Goal: Task Accomplishment & Management: Manage account settings

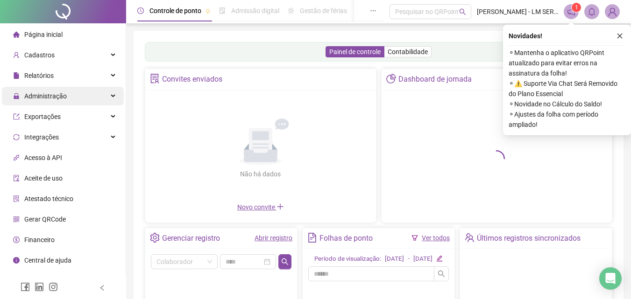
click at [72, 90] on div "Administração" at bounding box center [63, 96] width 122 height 19
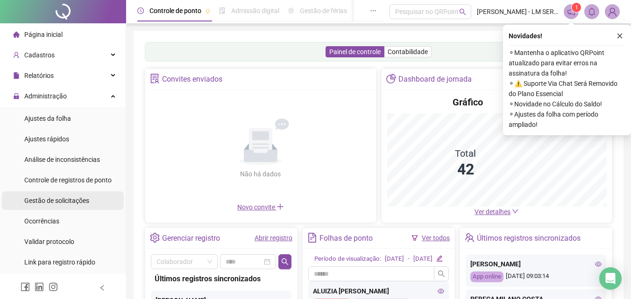
click at [66, 204] on span "Gestão de solicitações" at bounding box center [56, 200] width 65 height 7
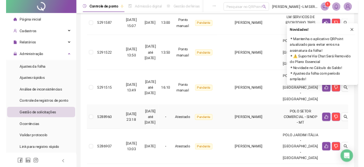
scroll to position [187, 0]
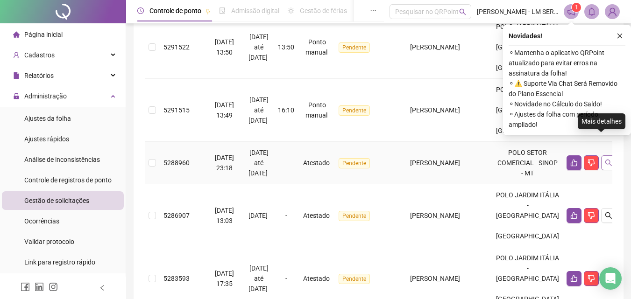
click at [605, 159] on icon "search" at bounding box center [608, 162] width 7 height 7
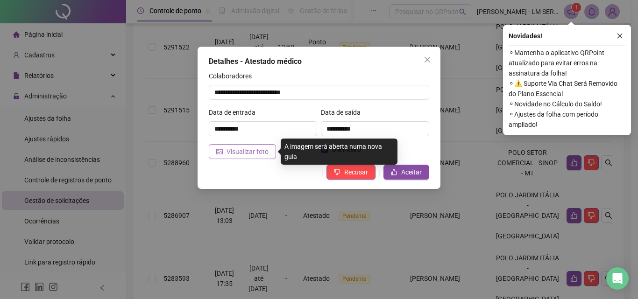
click at [265, 144] on button "Visualizar foto" at bounding box center [242, 151] width 67 height 15
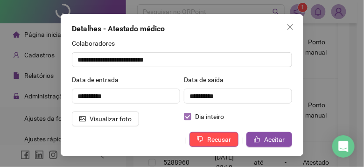
scroll to position [33, 0]
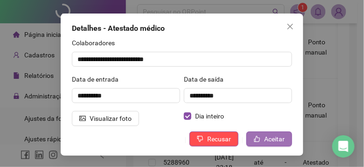
click at [278, 142] on span "Aceitar" at bounding box center [274, 139] width 21 height 10
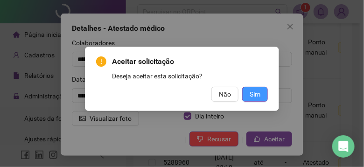
click at [258, 94] on span "Sim" at bounding box center [255, 94] width 11 height 10
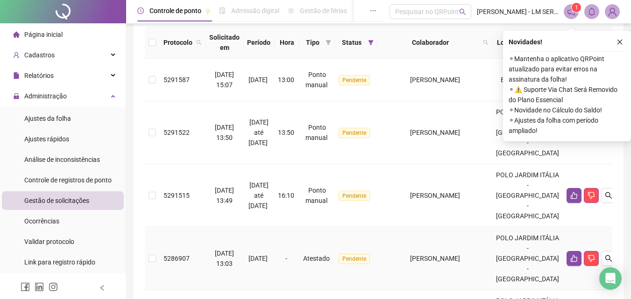
scroll to position [148, 0]
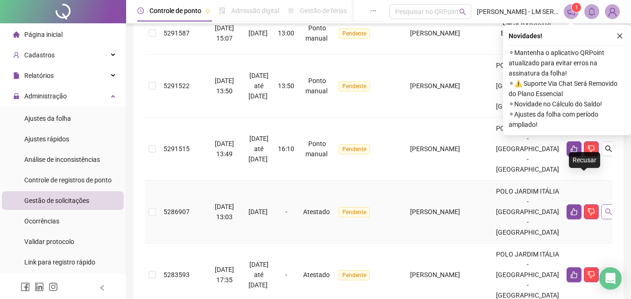
click at [605, 208] on icon "search" at bounding box center [608, 211] width 7 height 7
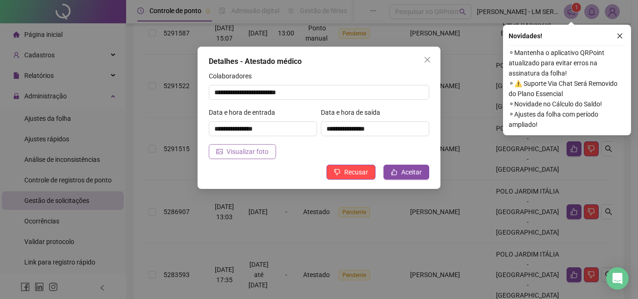
click at [254, 153] on span "Visualizar foto" at bounding box center [248, 152] width 42 height 10
click at [404, 170] on span "Aceitar" at bounding box center [411, 172] width 21 height 10
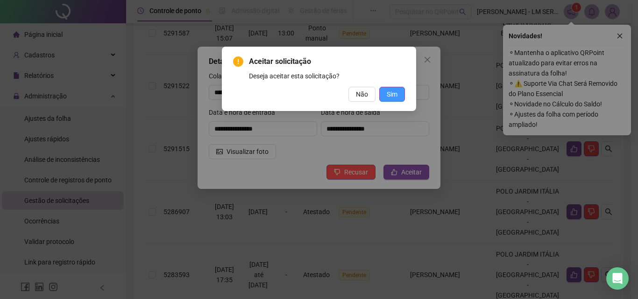
click at [383, 90] on button "Sim" at bounding box center [392, 94] width 26 height 15
click at [367, 91] on span "Não" at bounding box center [362, 94] width 12 height 10
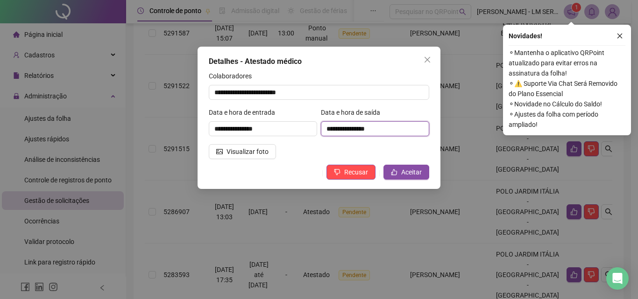
click at [367, 129] on input "**********" at bounding box center [375, 128] width 108 height 15
click at [369, 127] on input "**********" at bounding box center [375, 128] width 108 height 15
click at [407, 170] on span "Aceitar" at bounding box center [411, 172] width 21 height 10
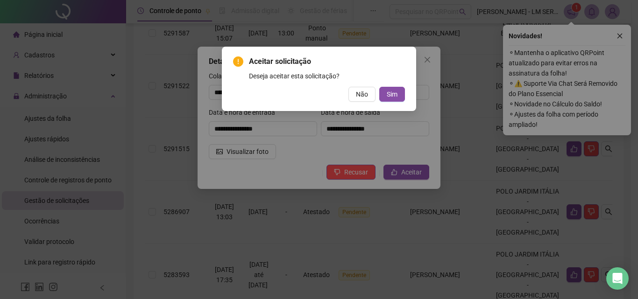
click at [394, 103] on div "Aceitar solicitação Deseja aceitar esta solicitação? Não Sim" at bounding box center [319, 79] width 194 height 64
click at [385, 93] on button "Sim" at bounding box center [392, 94] width 26 height 15
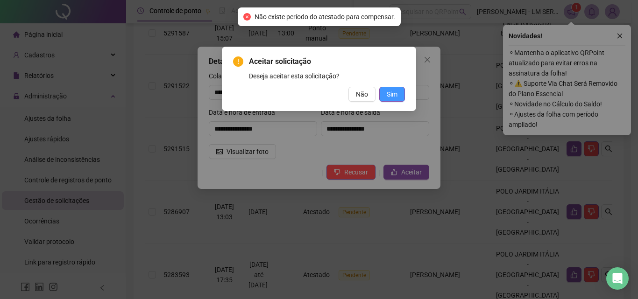
click at [383, 89] on button "Sim" at bounding box center [392, 94] width 26 height 15
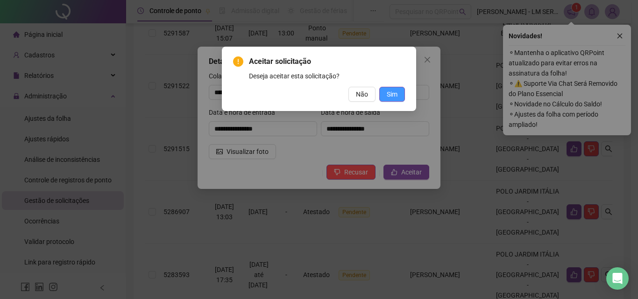
click at [389, 98] on span "Sim" at bounding box center [392, 94] width 11 height 10
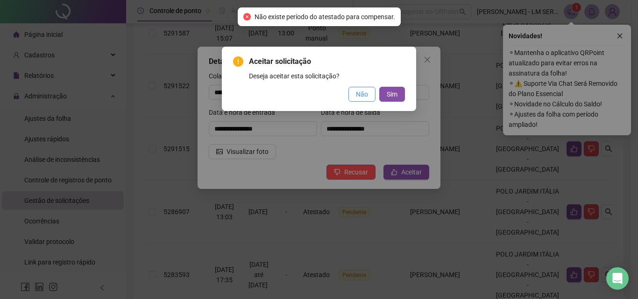
click at [366, 99] on button "Não" at bounding box center [361, 94] width 27 height 15
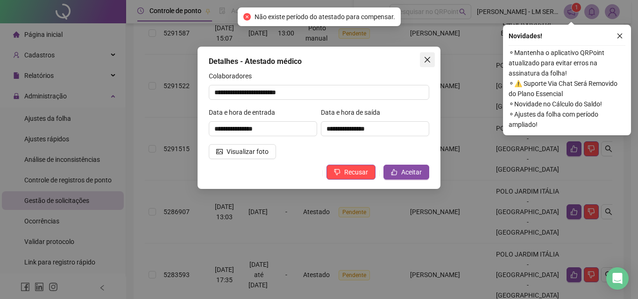
click at [429, 65] on button "Close" at bounding box center [427, 59] width 15 height 15
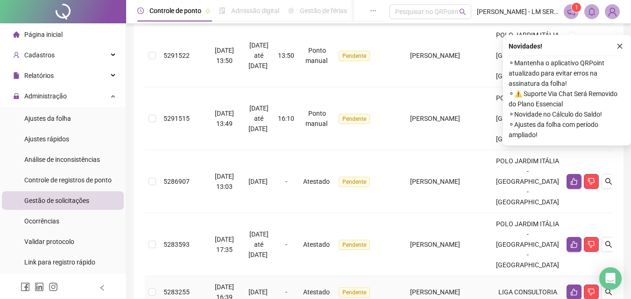
scroll to position [195, 0]
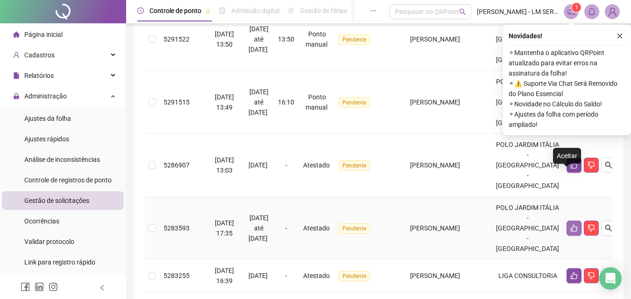
click at [567, 221] on button "button" at bounding box center [574, 228] width 15 height 15
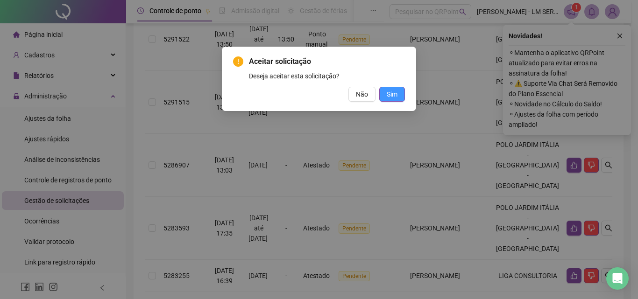
click at [395, 96] on span "Sim" at bounding box center [392, 94] width 11 height 10
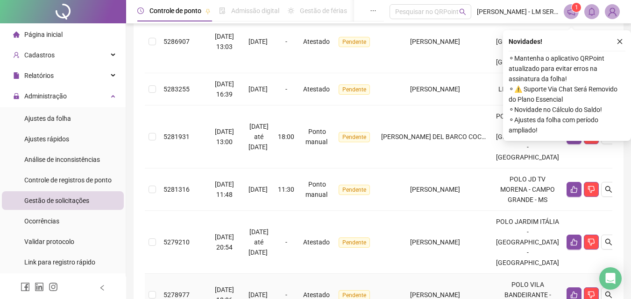
scroll to position [335, 0]
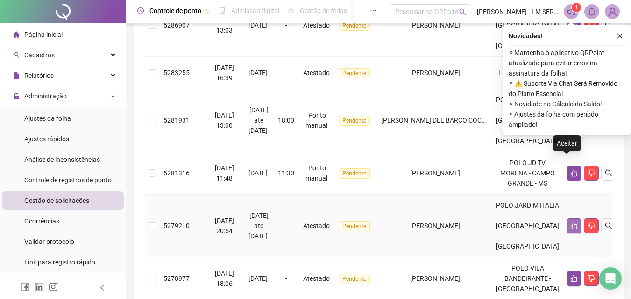
click at [571, 223] on icon "like" at bounding box center [574, 226] width 7 height 7
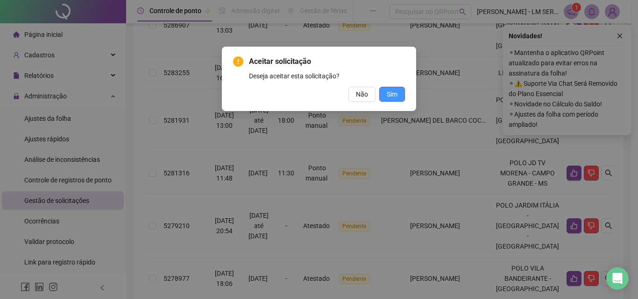
click at [392, 96] on span "Sim" at bounding box center [392, 94] width 11 height 10
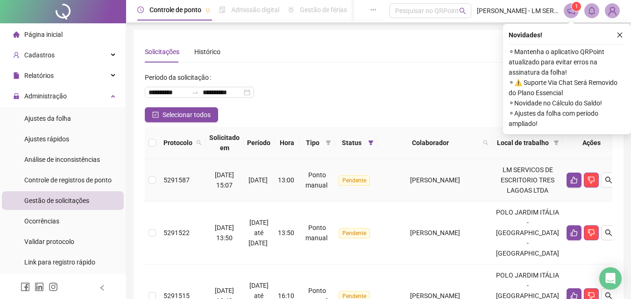
scroll to position [0, 0]
